Goal: Task Accomplishment & Management: Use online tool/utility

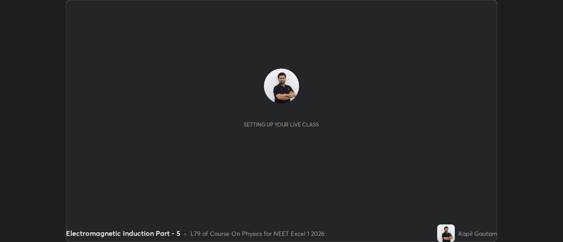
scroll to position [242, 563]
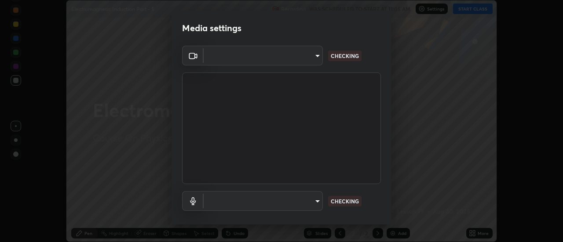
type input "4eebad9fb2b760257747d3faba0537f77ebfd590b97cb0ff6e10e17389be776b"
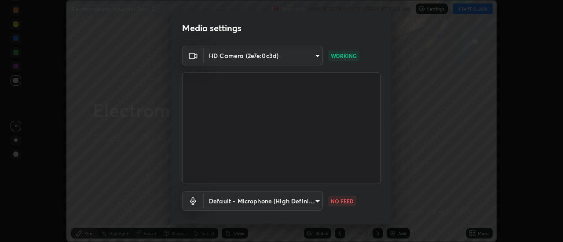
click at [291, 199] on body "Erase all Electromagnetic Induction Part - 5 Recording WAS SCHEDULED TO START A…" at bounding box center [281, 121] width 563 height 242
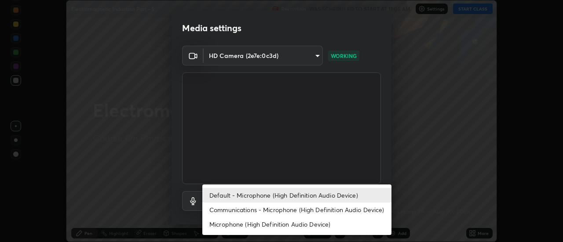
click at [264, 208] on li "Communications - Microphone (High Definition Audio Device)" at bounding box center [296, 210] width 189 height 15
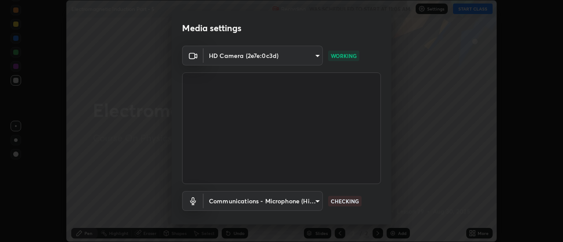
click at [268, 203] on body "Erase all Electromagnetic Induction Part - 5 Recording WAS SCHEDULED TO START A…" at bounding box center [281, 121] width 563 height 242
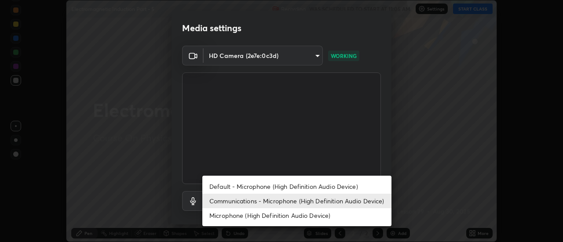
click at [255, 185] on li "Default - Microphone (High Definition Audio Device)" at bounding box center [296, 186] width 189 height 15
type input "default"
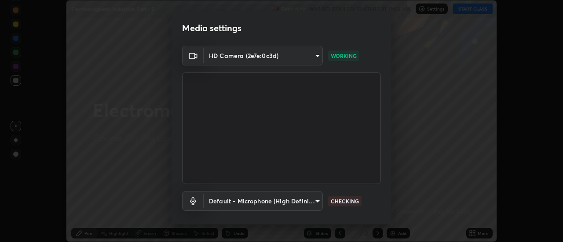
scroll to position [46, 0]
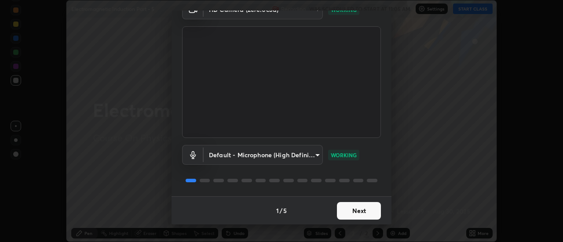
click at [355, 212] on button "Next" at bounding box center [359, 211] width 44 height 18
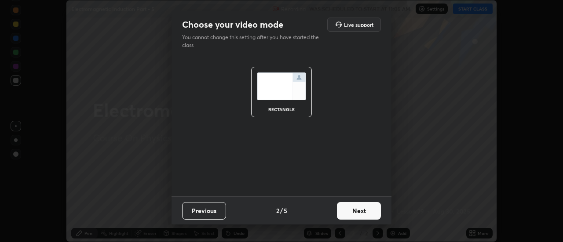
click at [355, 212] on button "Next" at bounding box center [359, 211] width 44 height 18
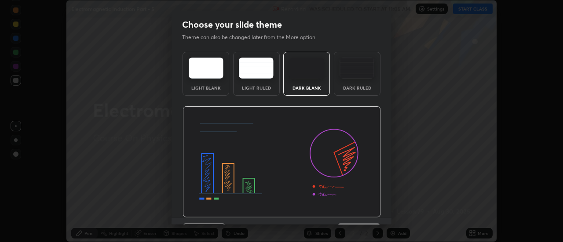
scroll to position [22, 0]
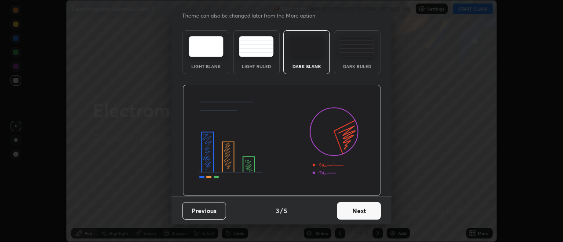
click at [360, 214] on button "Next" at bounding box center [359, 211] width 44 height 18
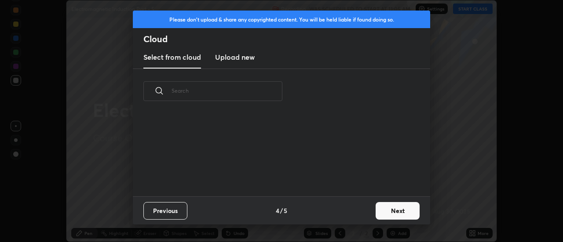
scroll to position [0, 0]
click at [392, 212] on button "Next" at bounding box center [398, 211] width 44 height 18
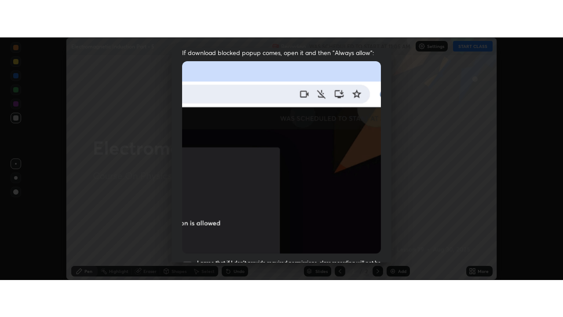
scroll to position [226, 0]
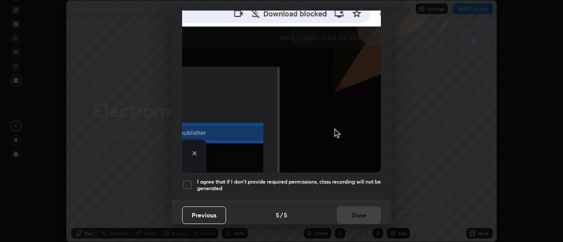
click at [188, 182] on div at bounding box center [187, 185] width 11 height 11
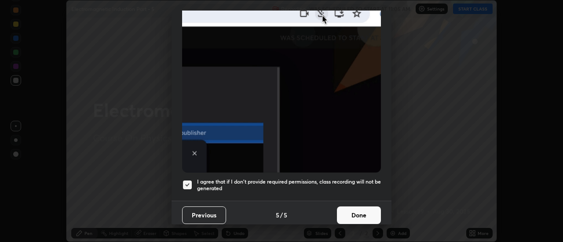
click at [344, 207] on button "Done" at bounding box center [359, 216] width 44 height 18
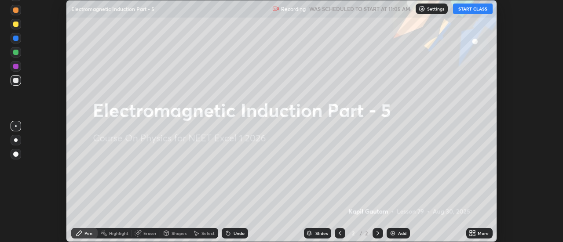
click at [473, 232] on icon at bounding box center [472, 233] width 7 height 7
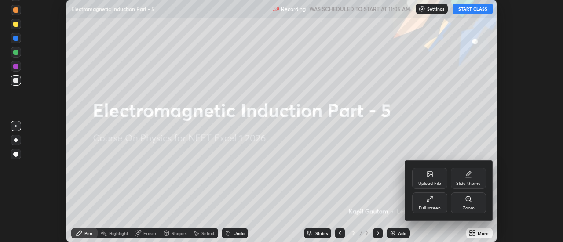
click at [431, 202] on icon at bounding box center [429, 199] width 7 height 7
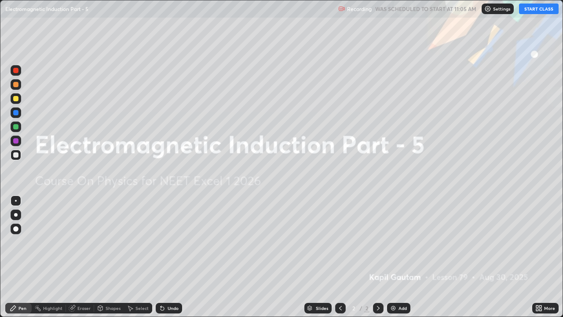
scroll to position [317, 563]
click at [397, 242] on div "Add" at bounding box center [398, 308] width 23 height 11
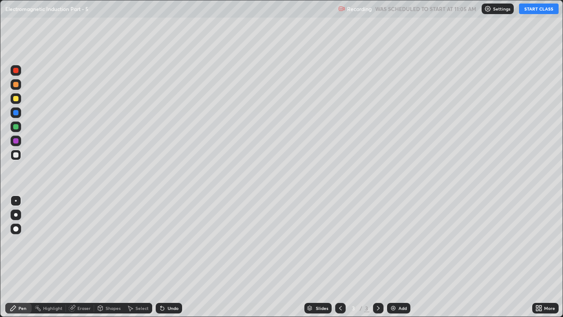
click at [542, 7] on button "START CLASS" at bounding box center [539, 9] width 40 height 11
click at [16, 219] on div at bounding box center [16, 214] width 11 height 11
click at [15, 126] on div at bounding box center [15, 126] width 5 height 5
click at [15, 155] on div at bounding box center [15, 154] width 5 height 5
click at [401, 242] on div "Add" at bounding box center [403, 308] width 8 height 4
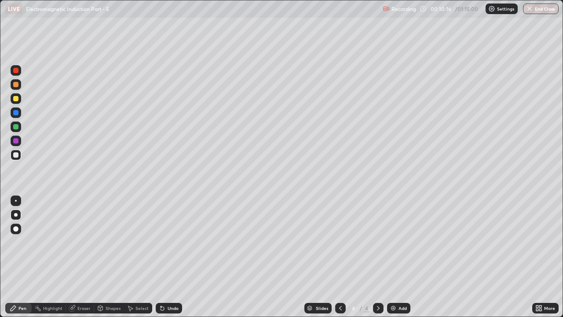
click at [340, 242] on icon at bounding box center [340, 307] width 7 height 7
click at [379, 242] on icon at bounding box center [378, 307] width 7 height 7
click at [339, 242] on icon at bounding box center [340, 307] width 7 height 7
click at [377, 242] on icon at bounding box center [378, 307] width 7 height 7
click at [340, 242] on icon at bounding box center [340, 307] width 7 height 7
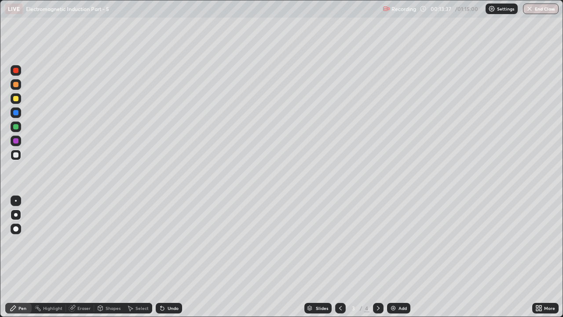
click at [15, 99] on div at bounding box center [15, 98] width 5 height 5
click at [377, 242] on icon at bounding box center [378, 307] width 7 height 7
click at [399, 242] on div "Add" at bounding box center [403, 308] width 8 height 4
click at [165, 242] on div "Undo" at bounding box center [169, 308] width 26 height 11
click at [17, 154] on div at bounding box center [15, 154] width 5 height 5
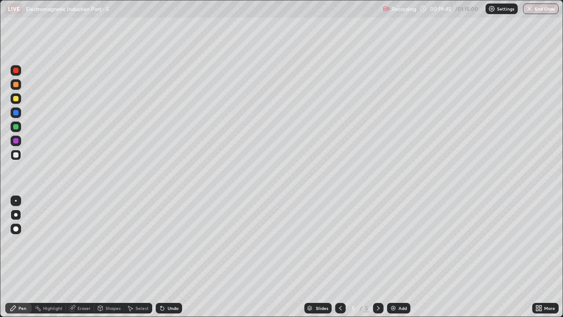
click at [396, 242] on div "Add" at bounding box center [398, 308] width 23 height 11
click at [16, 127] on div at bounding box center [15, 126] width 5 height 5
click at [399, 242] on div "Add" at bounding box center [403, 308] width 8 height 4
click at [18, 155] on div at bounding box center [15, 154] width 5 height 5
click at [16, 128] on div at bounding box center [15, 126] width 5 height 5
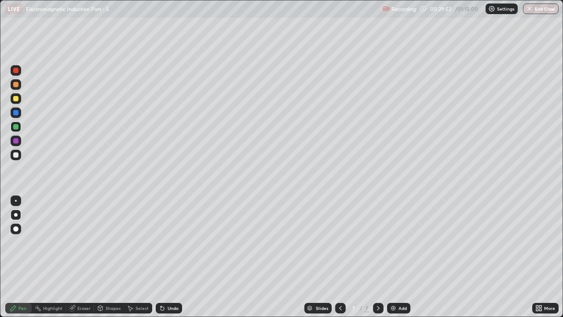
click at [397, 242] on div "Add" at bounding box center [398, 308] width 23 height 11
click at [18, 155] on div at bounding box center [15, 154] width 5 height 5
click at [15, 142] on div at bounding box center [15, 140] width 5 height 5
click at [169, 242] on div "Undo" at bounding box center [169, 308] width 26 height 11
click at [16, 242] on div at bounding box center [16, 247] width 14 height 106
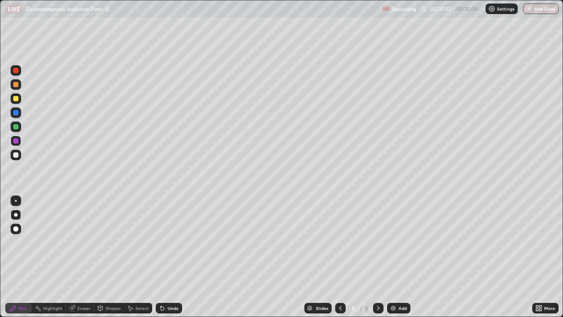
click at [400, 242] on div "Add" at bounding box center [403, 308] width 8 height 4
click at [17, 156] on div at bounding box center [15, 154] width 5 height 5
click at [113, 242] on div "Shapes" at bounding box center [113, 308] width 15 height 4
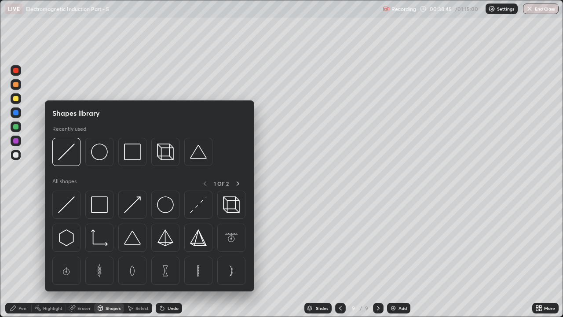
click at [81, 242] on div "Eraser" at bounding box center [83, 308] width 13 height 4
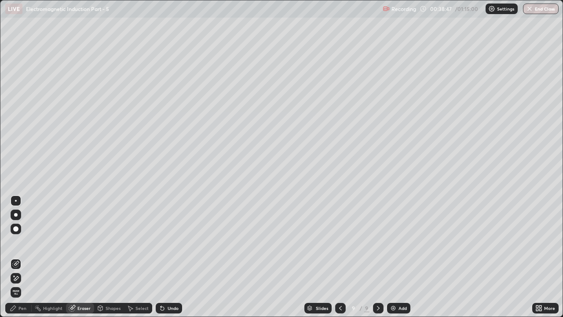
click at [21, 242] on div "Pen" at bounding box center [18, 308] width 26 height 11
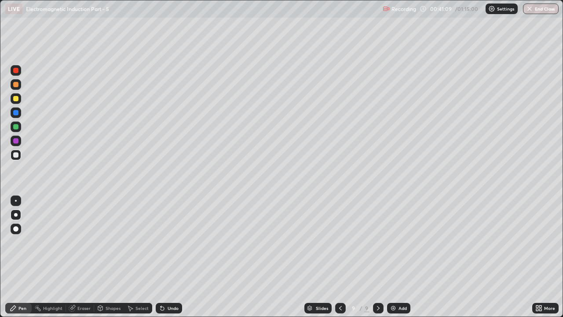
click at [400, 242] on div "Add" at bounding box center [403, 308] width 8 height 4
click at [173, 242] on div "Undo" at bounding box center [173, 308] width 11 height 4
click at [11, 140] on div at bounding box center [16, 140] width 11 height 11
click at [399, 242] on div "Add" at bounding box center [398, 308] width 23 height 11
click at [16, 99] on div at bounding box center [15, 98] width 5 height 5
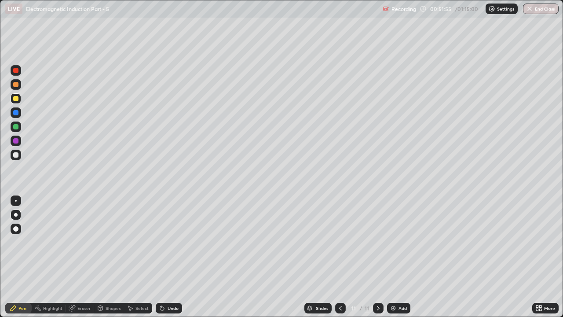
click at [80, 242] on div "Eraser" at bounding box center [80, 308] width 28 height 11
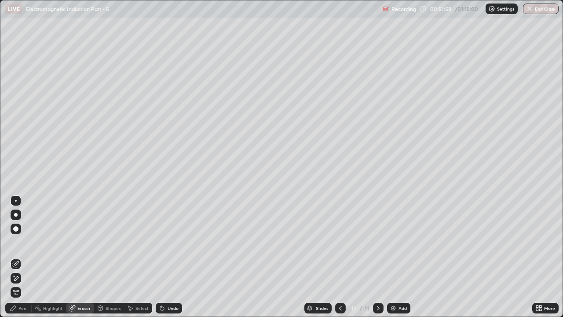
click at [22, 242] on div "Pen" at bounding box center [22, 308] width 8 height 4
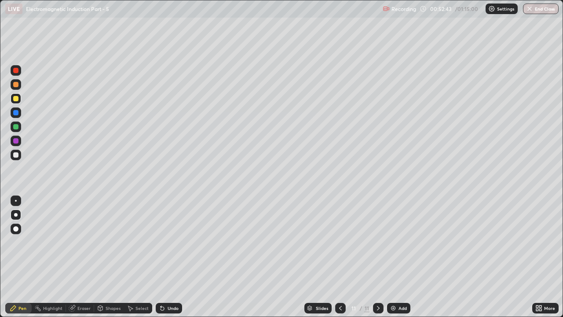
click at [16, 155] on div at bounding box center [15, 154] width 5 height 5
click at [80, 242] on div "Eraser" at bounding box center [83, 308] width 13 height 4
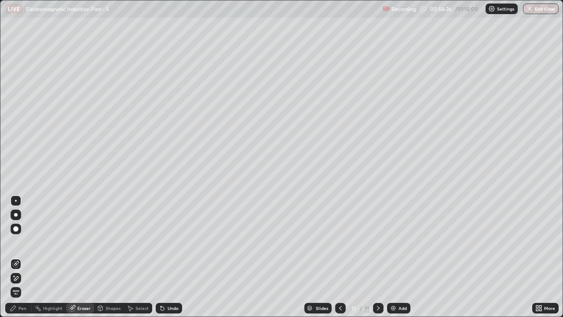
click at [17, 242] on icon at bounding box center [13, 307] width 7 height 7
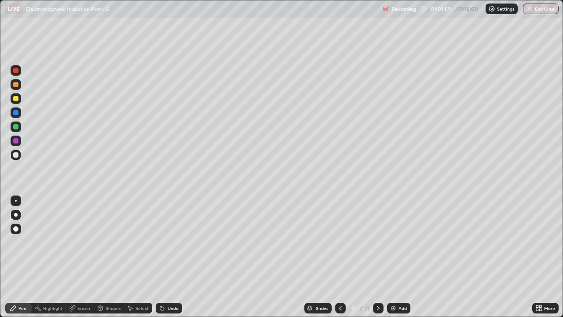
click at [400, 242] on div "Add" at bounding box center [403, 308] width 8 height 4
click at [15, 99] on div at bounding box center [15, 98] width 5 height 5
click at [396, 242] on div "Add" at bounding box center [398, 308] width 23 height 11
click at [16, 154] on div at bounding box center [15, 154] width 5 height 5
click at [17, 128] on div at bounding box center [15, 126] width 5 height 5
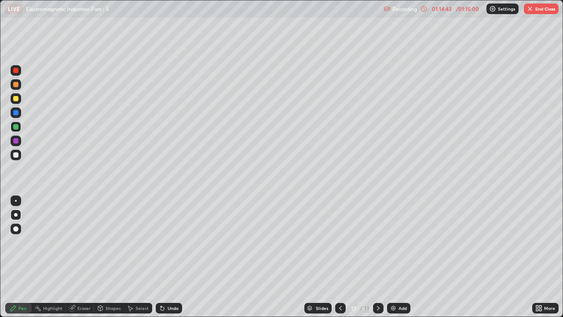
click at [401, 242] on div "Add" at bounding box center [403, 308] width 8 height 4
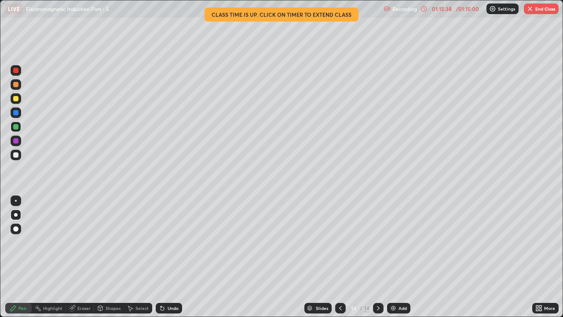
click at [340, 242] on icon at bounding box center [340, 307] width 7 height 7
click at [378, 242] on icon at bounding box center [378, 307] width 7 height 7
click at [546, 7] on button "End Class" at bounding box center [541, 9] width 35 height 11
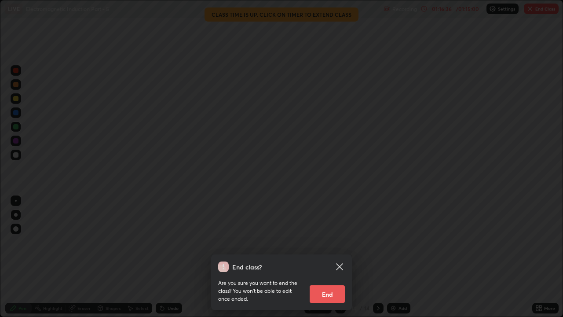
click at [330, 242] on button "End" at bounding box center [327, 294] width 35 height 18
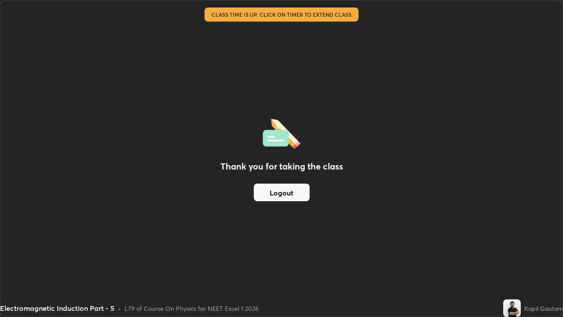
click at [296, 193] on button "Logout" at bounding box center [282, 192] width 56 height 18
